Goal: Transaction & Acquisition: Purchase product/service

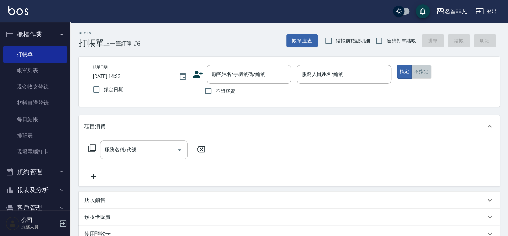
click at [415, 77] on button "不指定" at bounding box center [422, 72] width 20 height 14
click at [362, 76] on input "服務人員姓名/編號" at bounding box center [344, 74] width 88 height 12
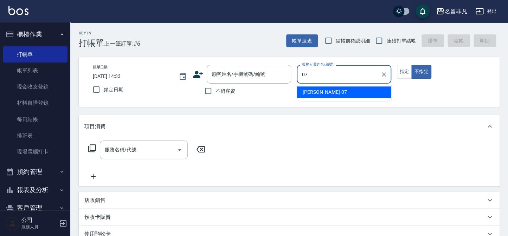
type input "[PERSON_NAME]-07"
type button "false"
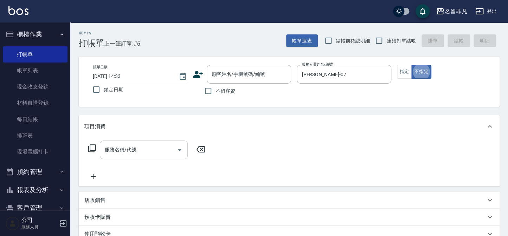
click at [145, 152] on input "服務名稱/代號" at bounding box center [138, 150] width 71 height 12
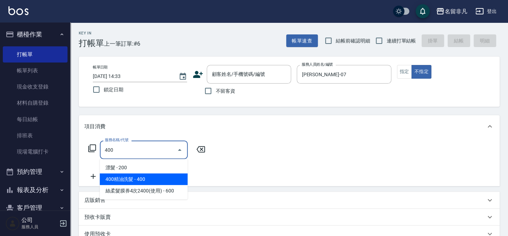
click at [149, 182] on span "400精油洗髮 - 400" at bounding box center [144, 180] width 88 height 12
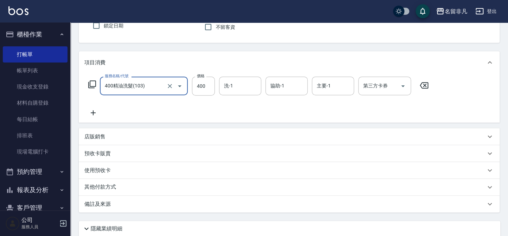
scroll to position [32, 0]
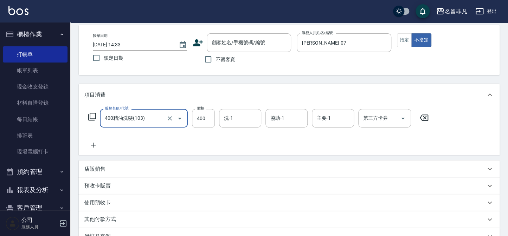
type input "400精油洗髮(103)"
drag, startPoint x: 218, startPoint y: 56, endPoint x: 368, endPoint y: 123, distance: 163.3
click at [218, 56] on span "不留客資" at bounding box center [226, 59] width 20 height 7
click at [216, 56] on input "不留客資" at bounding box center [208, 59] width 15 height 15
checkbox input "true"
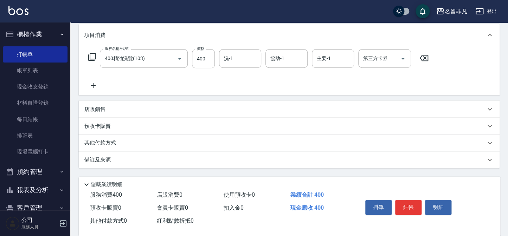
scroll to position [96, 0]
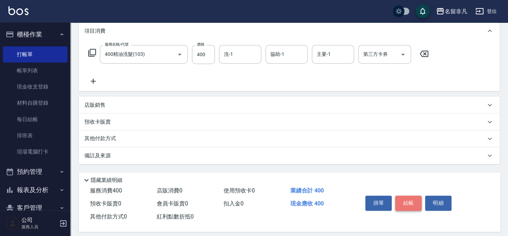
click at [408, 202] on button "結帳" at bounding box center [408, 203] width 26 height 15
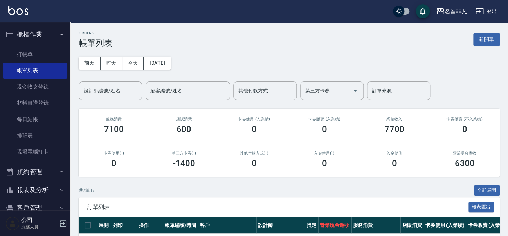
scroll to position [96, 0]
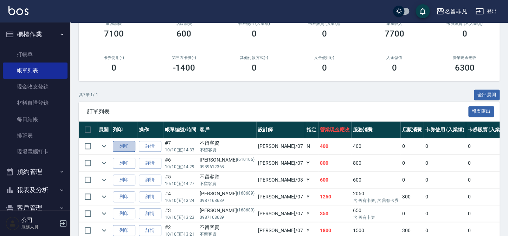
click at [128, 148] on button "列印" at bounding box center [124, 146] width 23 height 11
click at [40, 32] on button "櫃檯作業" at bounding box center [35, 34] width 65 height 18
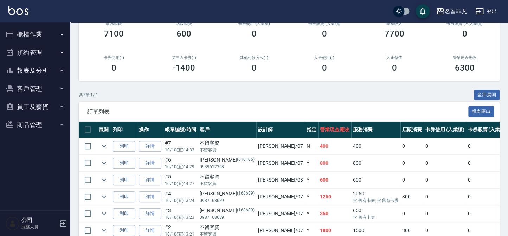
click at [43, 75] on button "報表及分析" at bounding box center [35, 71] width 65 height 18
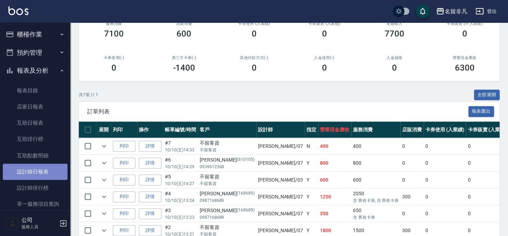
click at [35, 176] on link "設計師日報表" at bounding box center [35, 172] width 65 height 16
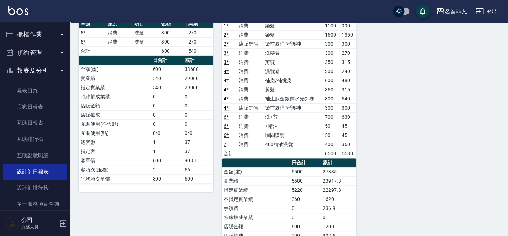
scroll to position [59, 0]
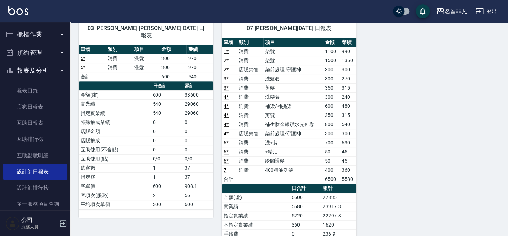
click at [52, 69] on button "報表及分析" at bounding box center [35, 71] width 65 height 18
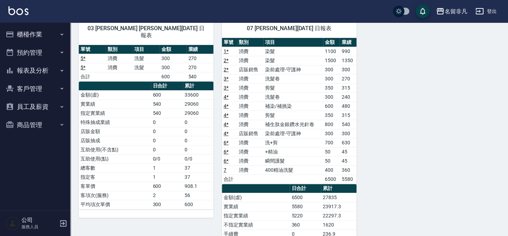
drag, startPoint x: 42, startPoint y: 35, endPoint x: 46, endPoint y: 44, distance: 9.3
click at [42, 35] on button "櫃檯作業" at bounding box center [35, 34] width 65 height 18
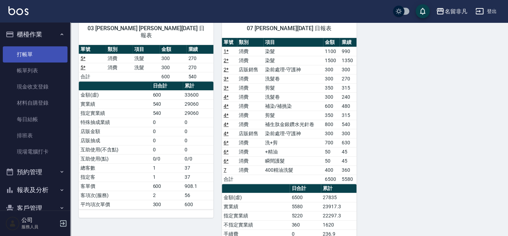
click at [47, 51] on link "打帳單" at bounding box center [35, 54] width 65 height 16
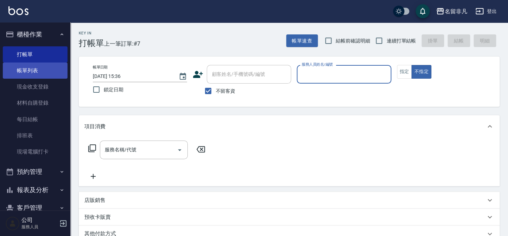
click at [36, 65] on link "帳單列表" at bounding box center [35, 71] width 65 height 16
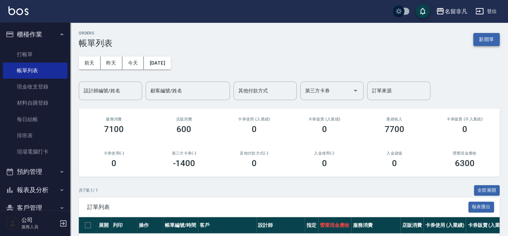
click at [491, 42] on button "新開單" at bounding box center [487, 39] width 26 height 13
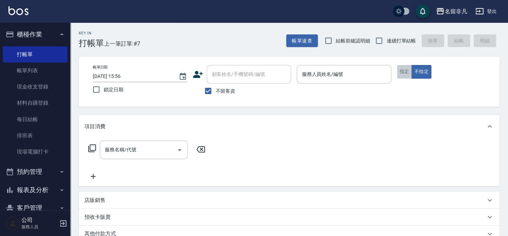
click at [408, 71] on button "指定" at bounding box center [404, 72] width 15 height 14
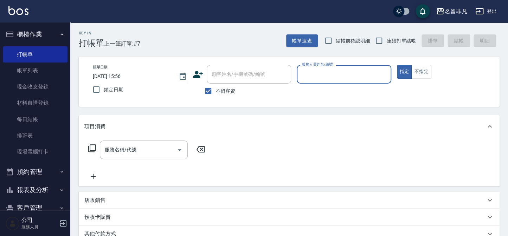
click at [348, 81] on div "服務人員姓名/編號" at bounding box center [344, 74] width 94 height 19
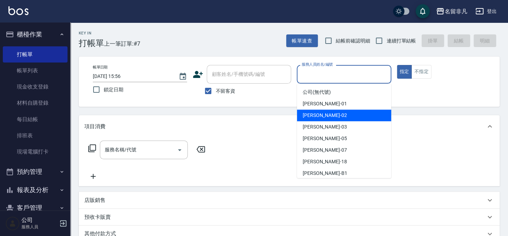
click at [323, 116] on span "[PERSON_NAME]02" at bounding box center [325, 115] width 44 height 7
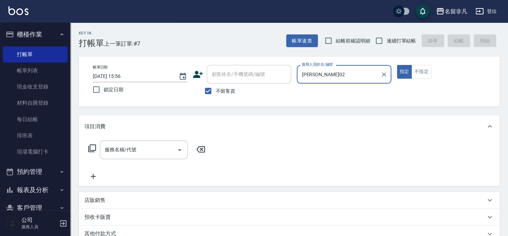
type input "[PERSON_NAME]02"
click at [89, 147] on icon at bounding box center [92, 148] width 8 height 8
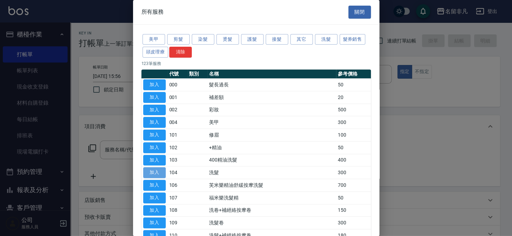
click at [153, 171] on button "加入" at bounding box center [154, 172] width 23 height 11
type input "洗髮(104)"
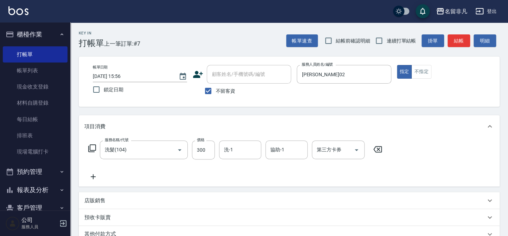
click at [92, 147] on icon at bounding box center [92, 148] width 8 height 8
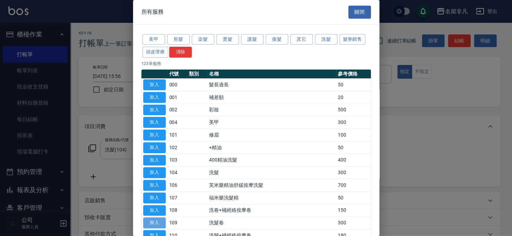
click at [163, 221] on button "加入" at bounding box center [154, 223] width 23 height 11
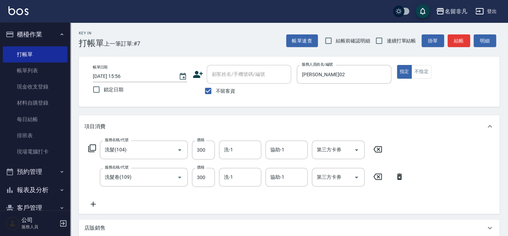
click at [378, 173] on icon at bounding box center [378, 177] width 18 height 8
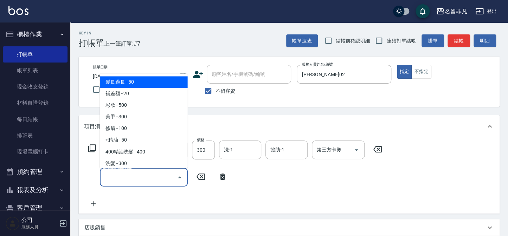
click at [136, 175] on input "服務名稱/代號" at bounding box center [138, 177] width 71 height 12
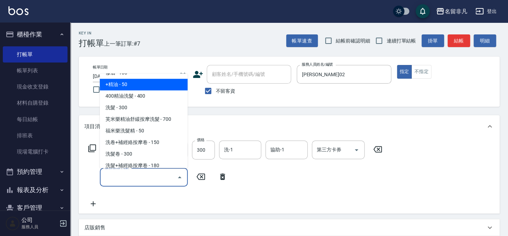
scroll to position [64, 0]
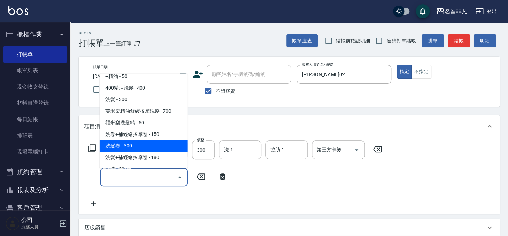
drag, startPoint x: 144, startPoint y: 146, endPoint x: 209, endPoint y: 159, distance: 65.8
click at [145, 146] on span "洗髮卷 - 300" at bounding box center [144, 147] width 88 height 12
type input "洗髮卷(109)"
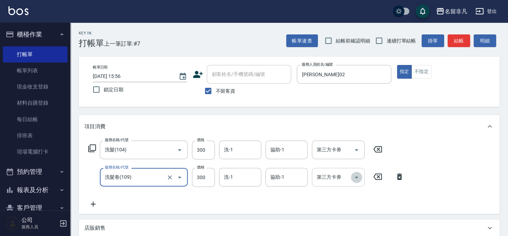
click at [356, 176] on icon "Open" at bounding box center [357, 177] width 8 height 8
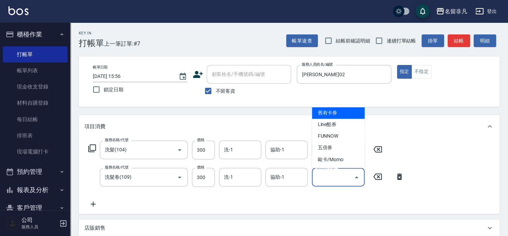
click at [328, 108] on span "舊有卡券" at bounding box center [338, 113] width 53 height 12
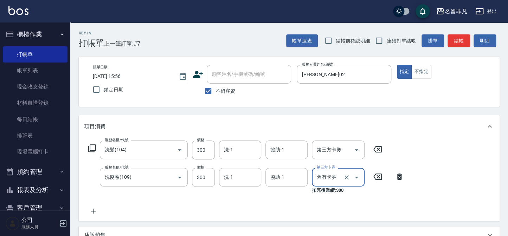
type input "舊有卡券"
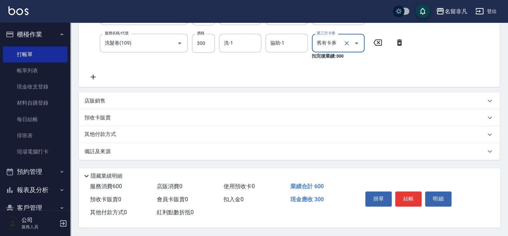
scroll to position [136, 0]
click at [408, 197] on button "結帳" at bounding box center [408, 199] width 26 height 15
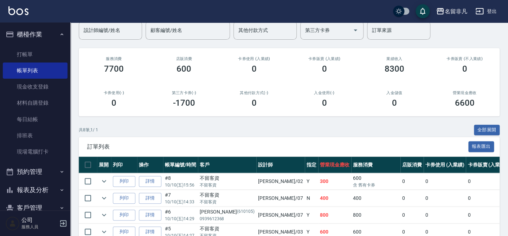
scroll to position [96, 0]
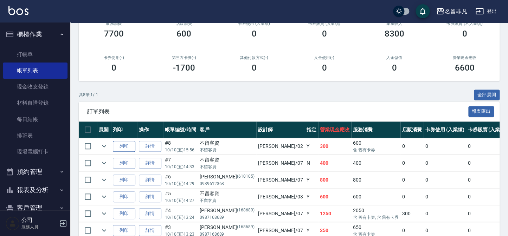
click at [125, 145] on button "列印" at bounding box center [124, 146] width 23 height 11
